Goal: Task Accomplishment & Management: Use online tool/utility

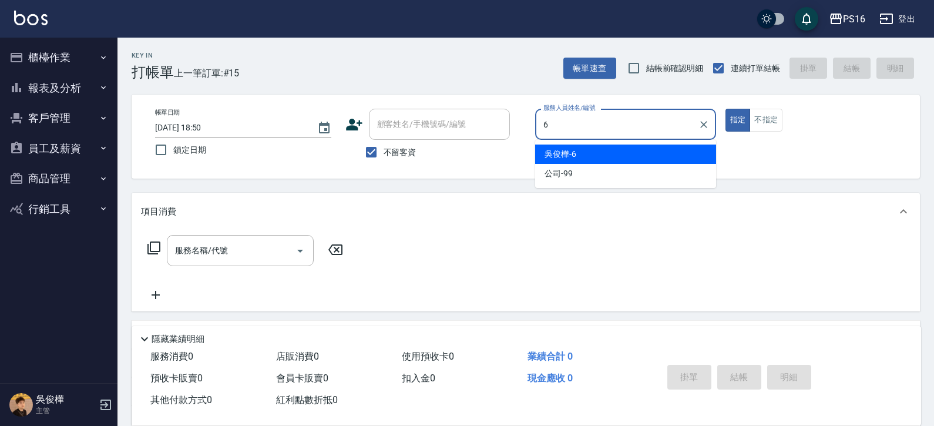
type input "吳俊樺-6"
type button "true"
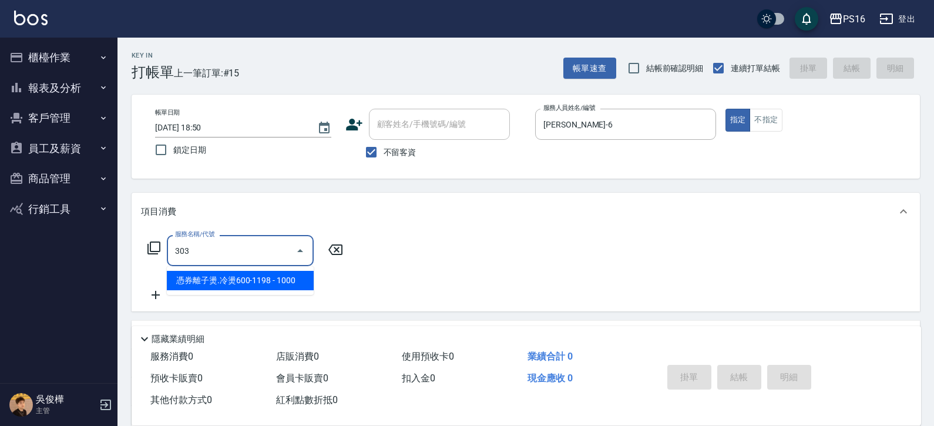
type input "憑券離子燙.冷燙600-1198(303)"
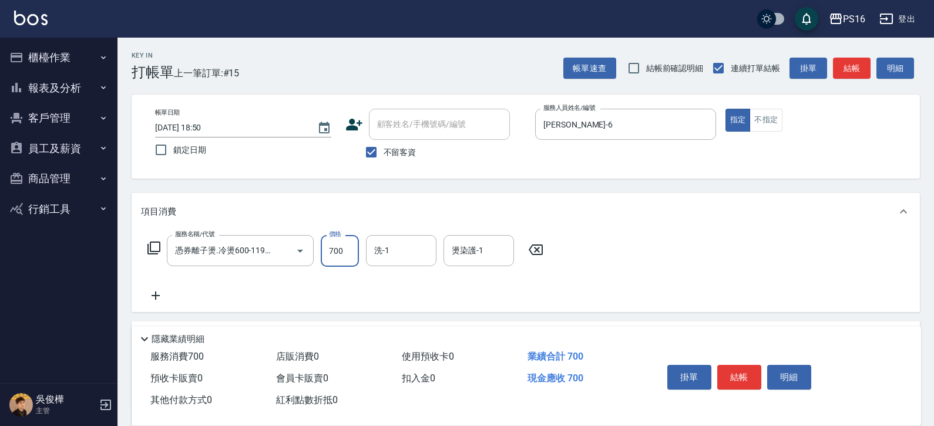
type input "700"
type input "吳梅倩-28"
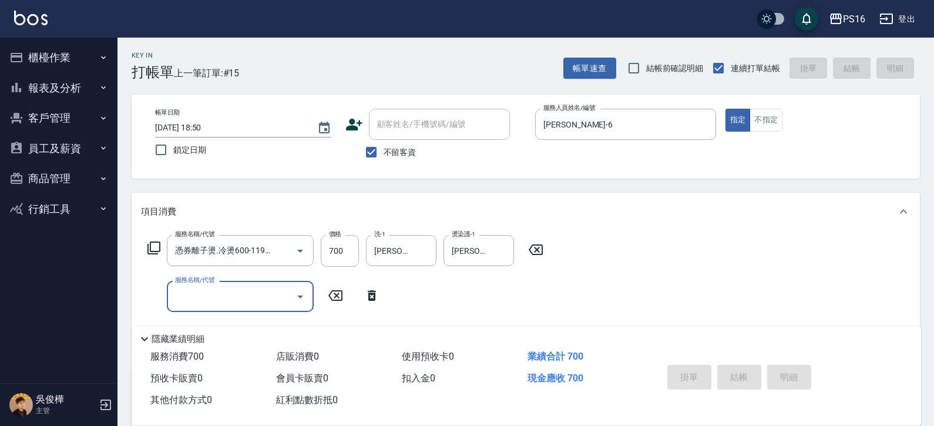
type input "2025/08/19 20:03"
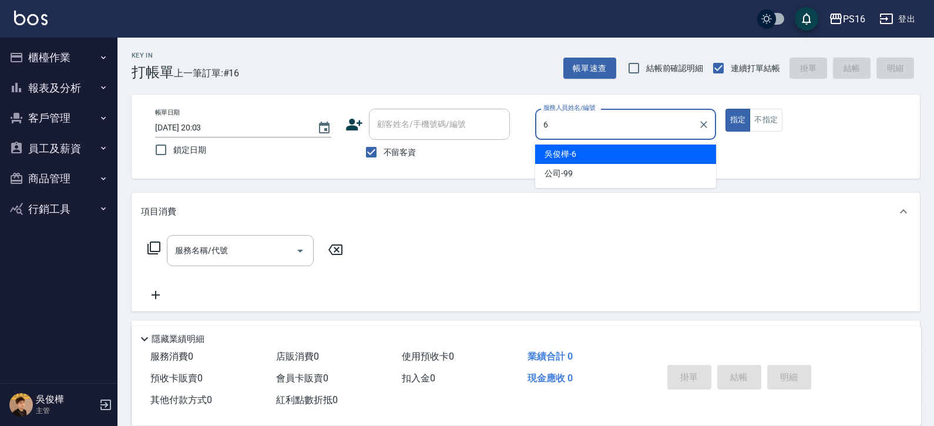
type input "吳俊樺-6"
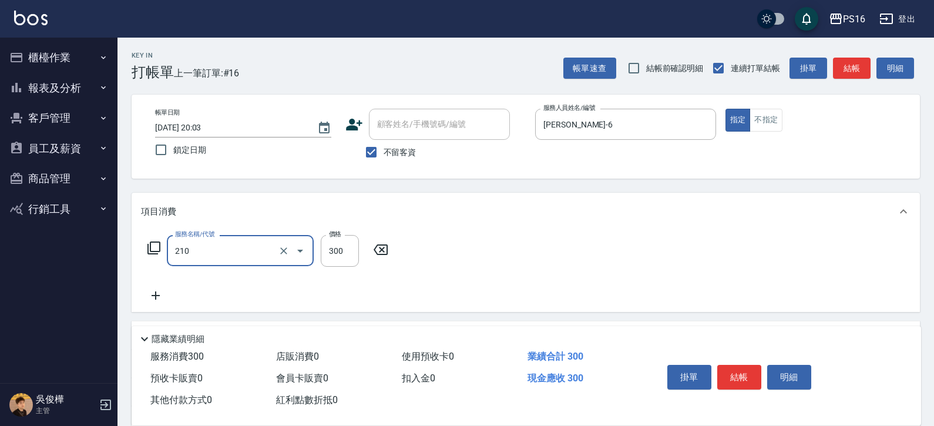
type input "歐娜洗髮精(210)"
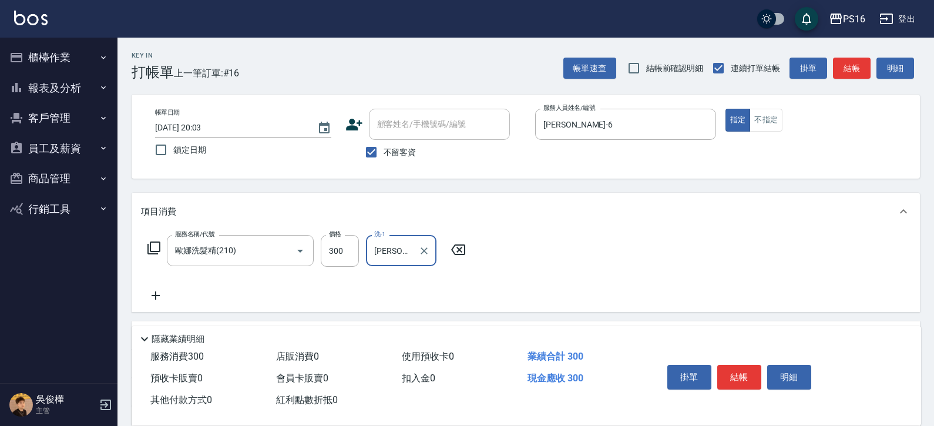
type input "林裕芳-21"
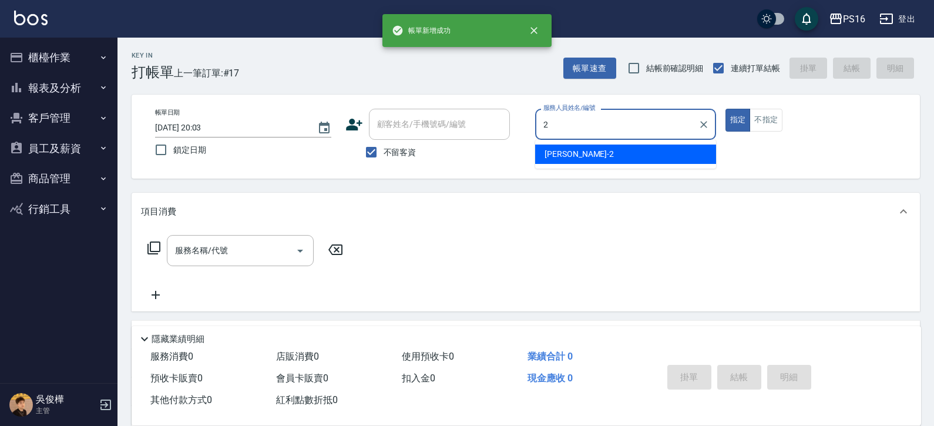
type input "張華涵-2"
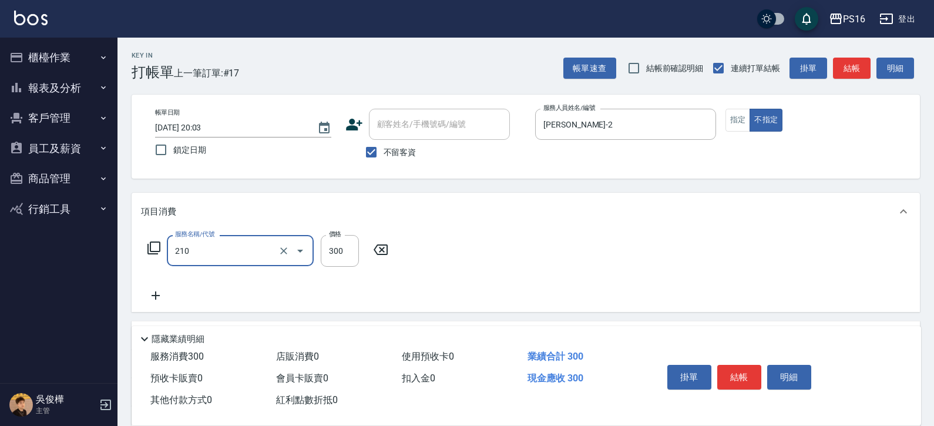
type input "歐娜洗髮精(210)"
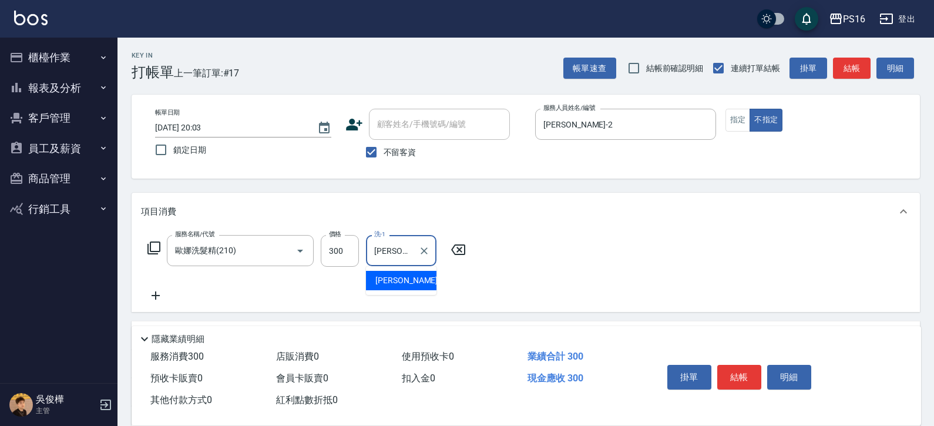
type input "吳梅倩-28"
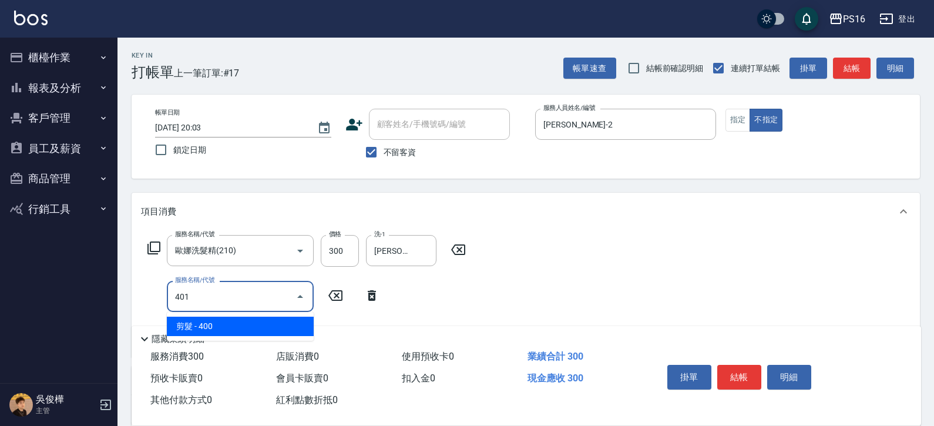
type input "剪髮(401)"
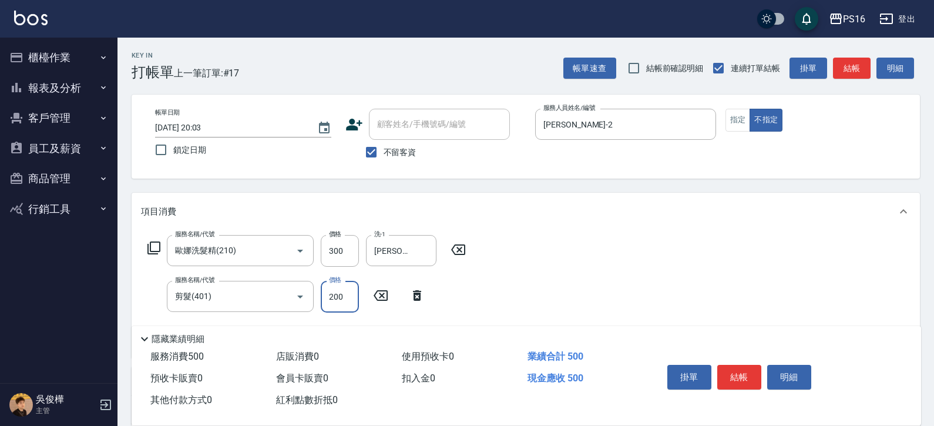
type input "200"
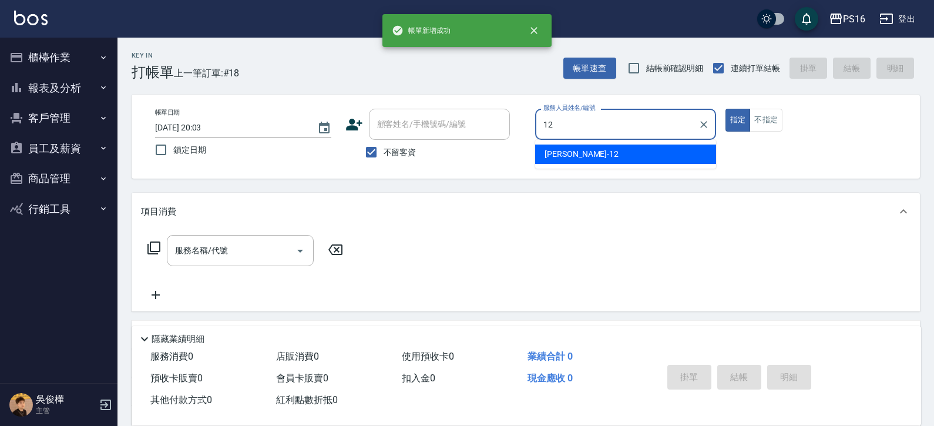
type input "林俞萱-12"
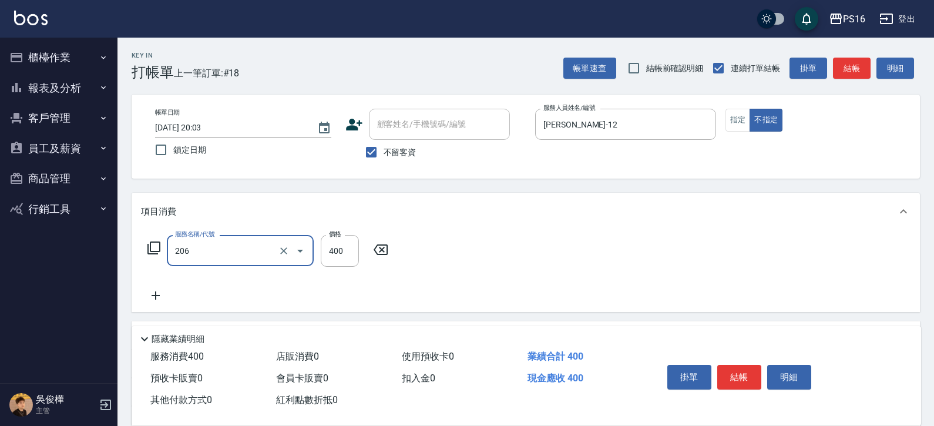
type input "健康洗(206)"
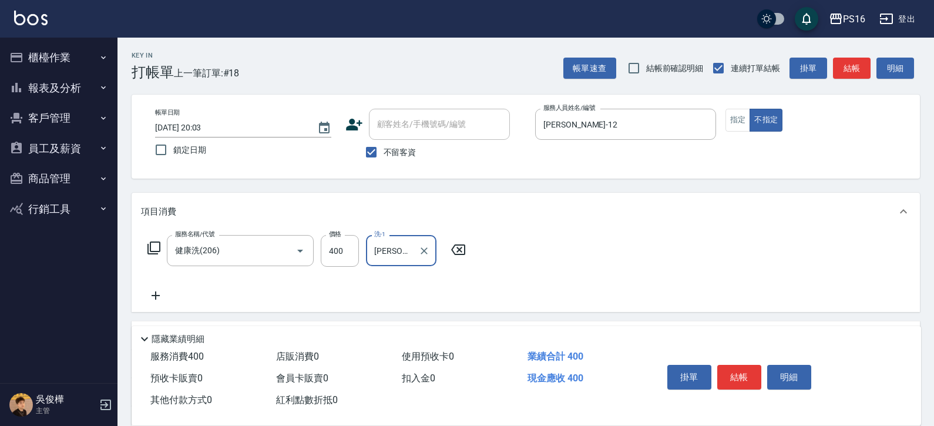
type input "黃姿庭-20"
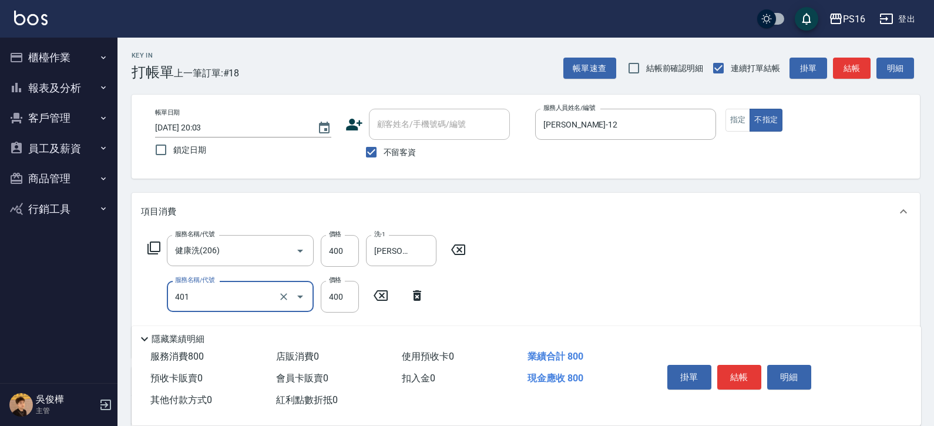
type input "剪髮(401)"
type input "50"
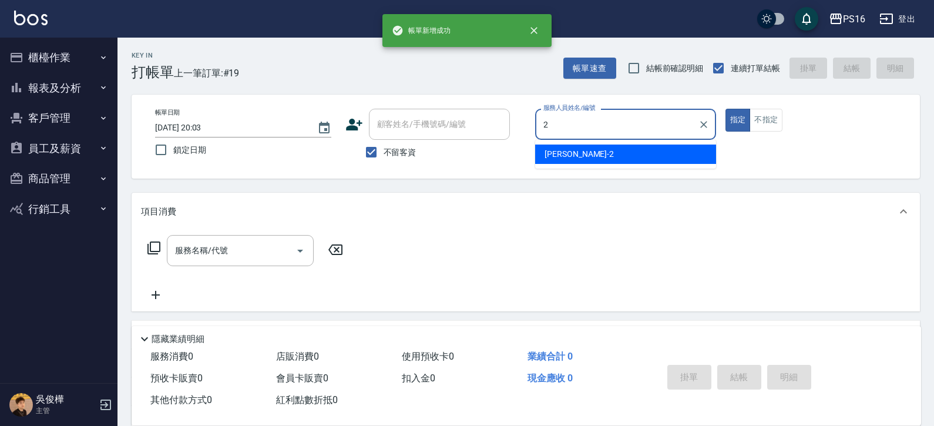
type input "張華涵-2"
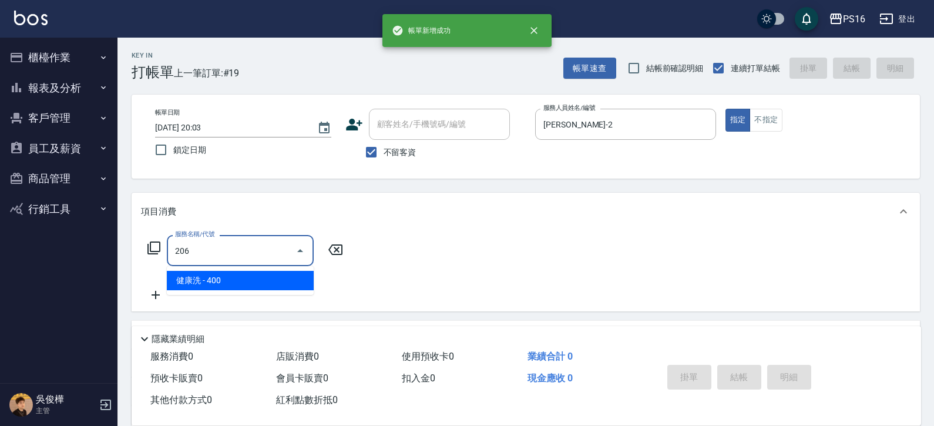
type input "健康洗(206)"
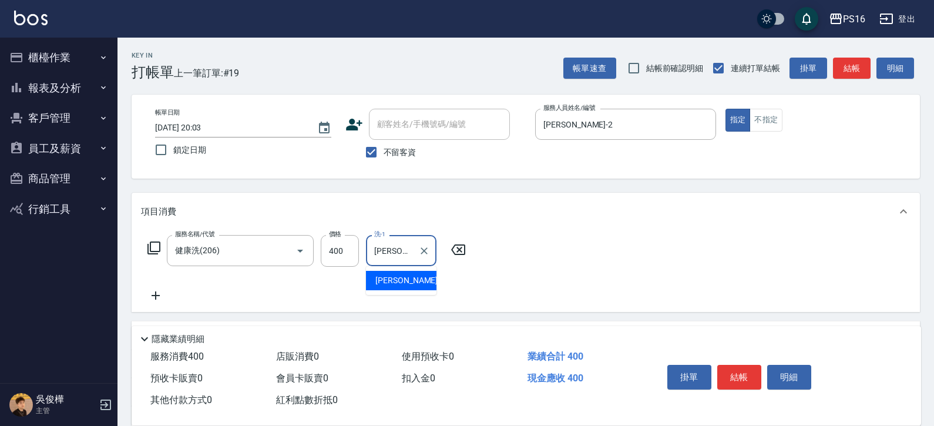
type input "黃姿庭-20"
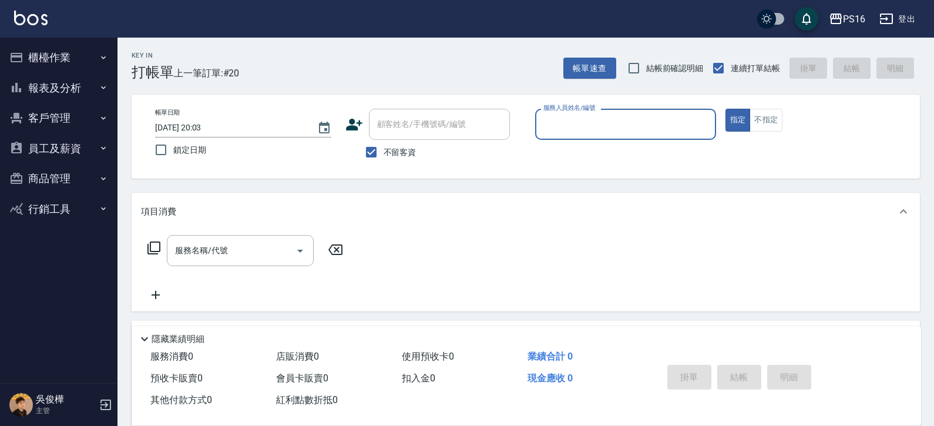
click at [82, 53] on button "櫃檯作業" at bounding box center [59, 57] width 108 height 31
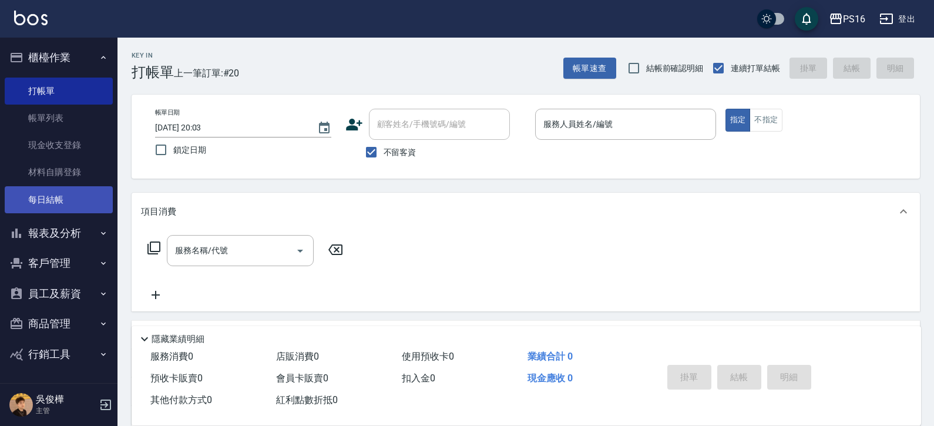
click at [82, 196] on link "每日結帳" at bounding box center [59, 199] width 108 height 27
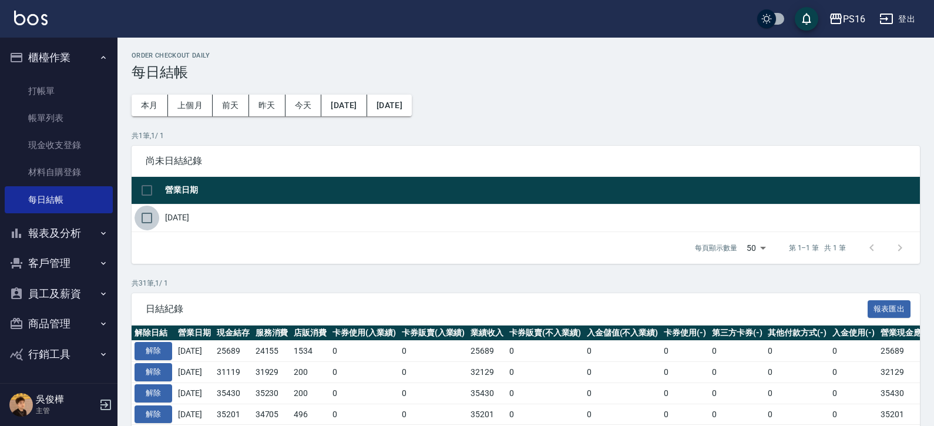
drag, startPoint x: 154, startPoint y: 215, endPoint x: 309, endPoint y: 290, distance: 172.2
click at [154, 216] on input "checkbox" at bounding box center [147, 218] width 25 height 25
checkbox input "true"
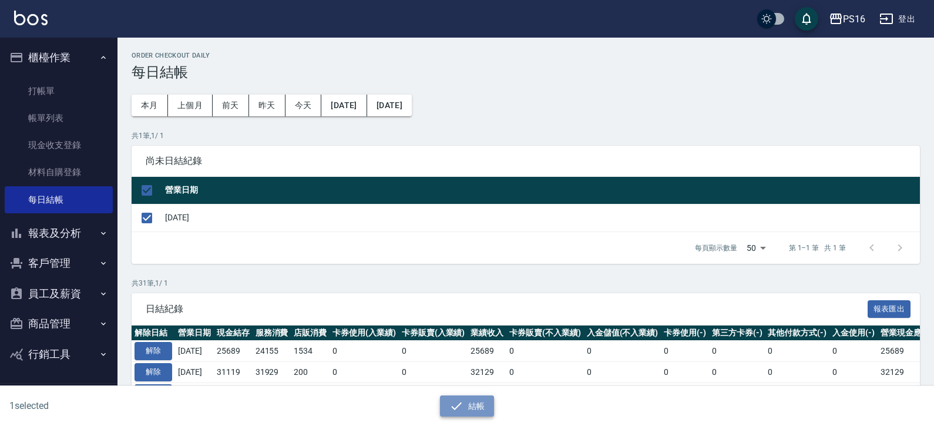
click at [474, 400] on button "結帳" at bounding box center [467, 407] width 55 height 22
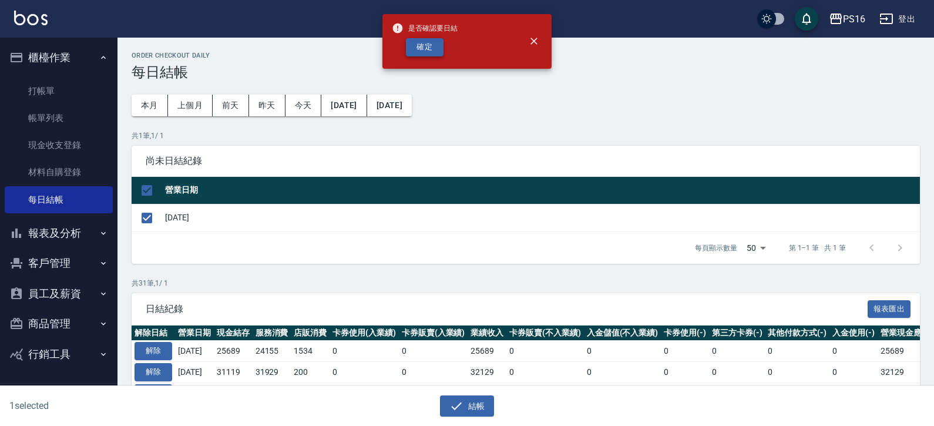
click at [437, 45] on button "確定" at bounding box center [425, 47] width 38 height 18
checkbox input "false"
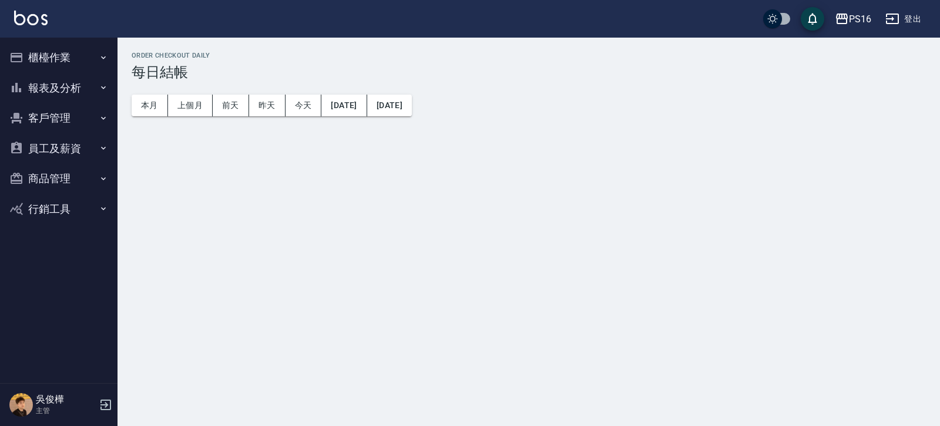
click at [83, 92] on button "報表及分析" at bounding box center [59, 88] width 108 height 31
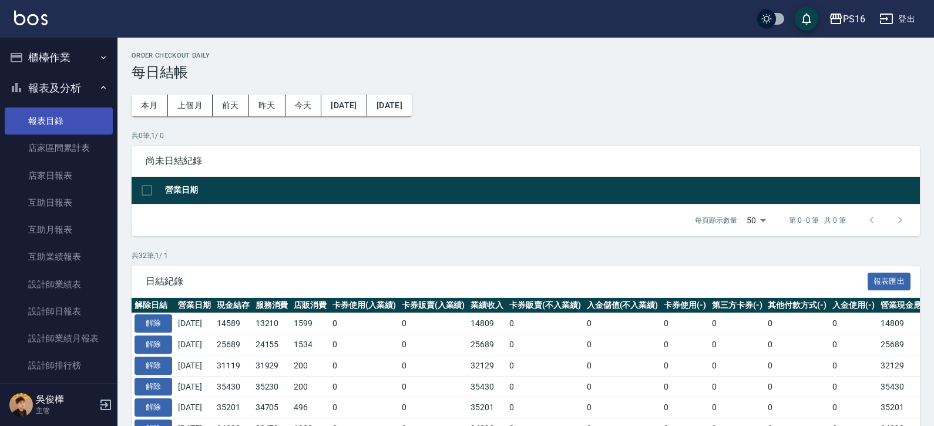
click at [88, 120] on link "報表目錄" at bounding box center [59, 121] width 108 height 27
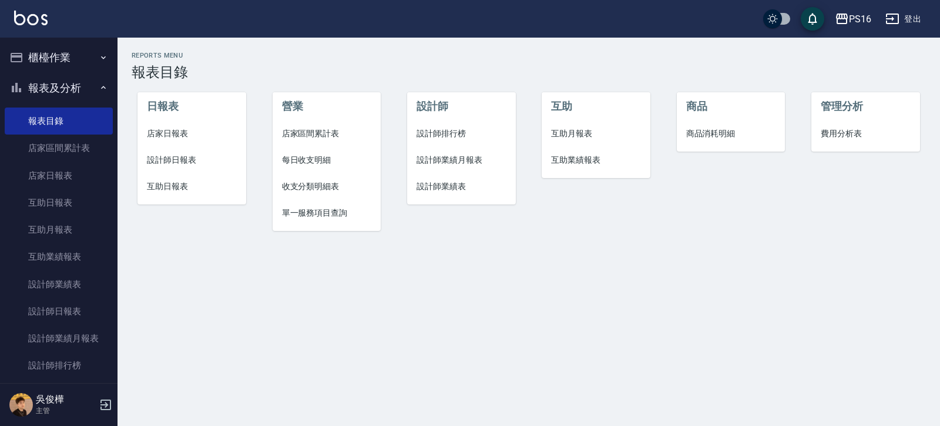
click at [173, 133] on span "店家日報表" at bounding box center [192, 134] width 90 height 12
click at [185, 152] on li "設計師日報表" at bounding box center [192, 160] width 109 height 26
click at [182, 185] on span "互助日報表" at bounding box center [192, 186] width 90 height 12
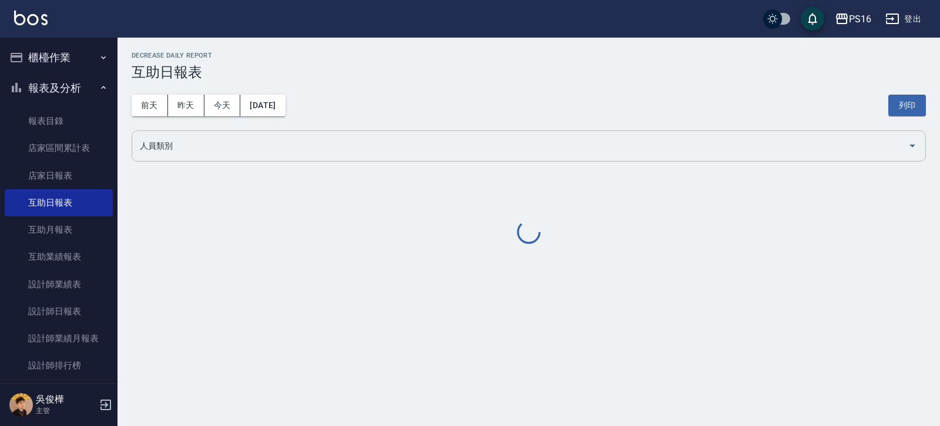
click at [217, 150] on input "人員類別" at bounding box center [520, 146] width 766 height 21
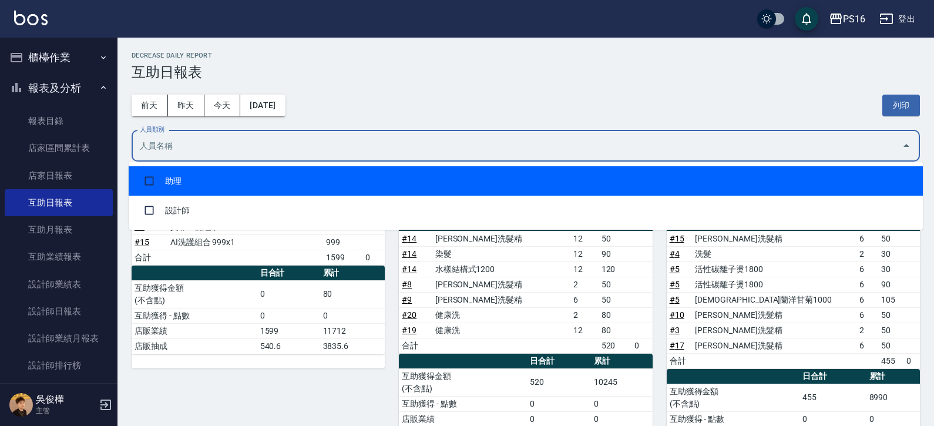
drag, startPoint x: 217, startPoint y: 150, endPoint x: 212, endPoint y: 171, distance: 21.2
click at [213, 173] on li "助理" at bounding box center [526, 180] width 795 height 29
checkbox input "true"
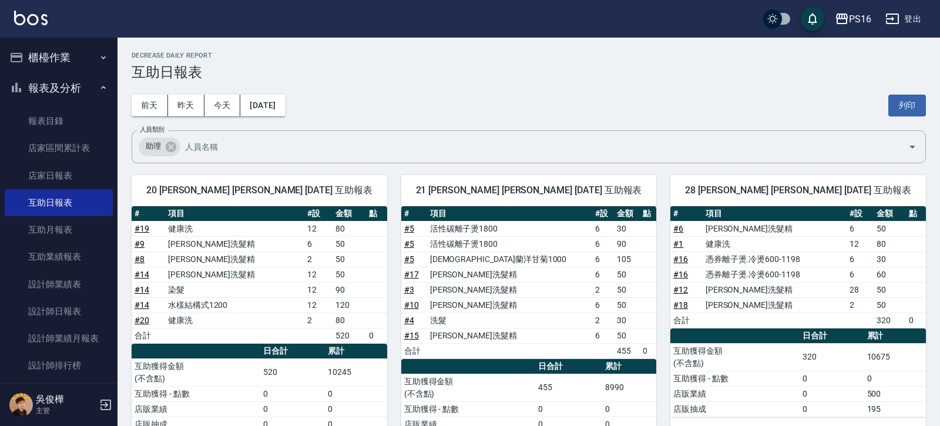
click at [377, 121] on div "前天 昨天 今天 2025/08/19 列印" at bounding box center [529, 106] width 795 height 50
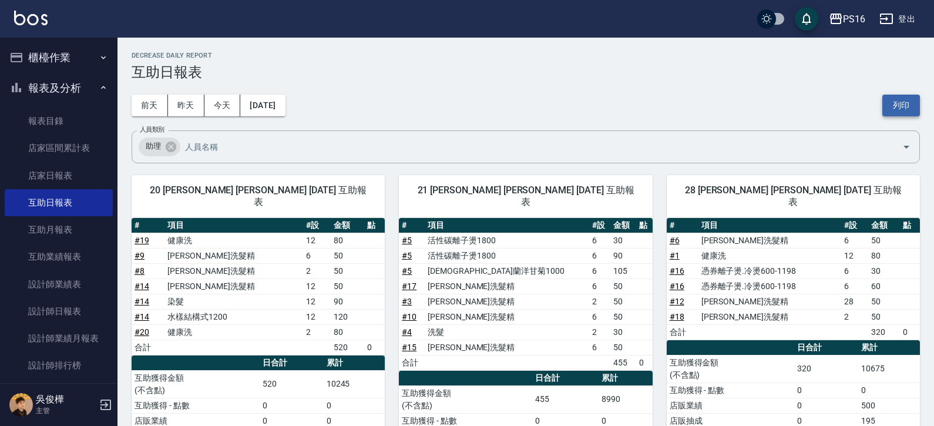
click at [901, 113] on button "列印" at bounding box center [902, 106] width 38 height 22
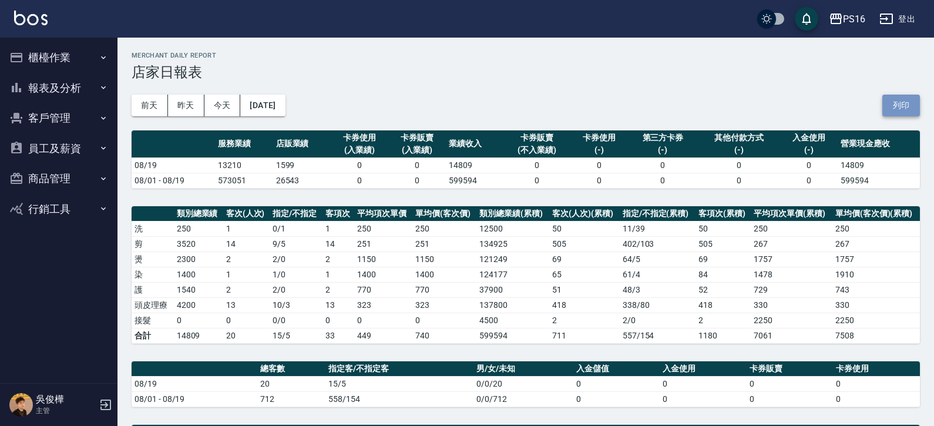
click at [909, 103] on button "列印" at bounding box center [902, 106] width 38 height 22
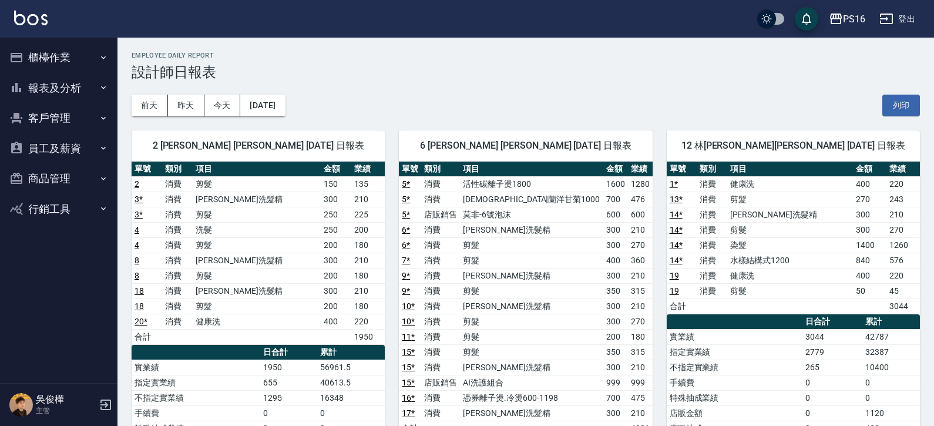
click at [890, 94] on div "前天 昨天 今天 2025/08/19 列印" at bounding box center [526, 106] width 789 height 50
click at [896, 103] on button "列印" at bounding box center [902, 106] width 38 height 22
